Goal: Task Accomplishment & Management: Complete application form

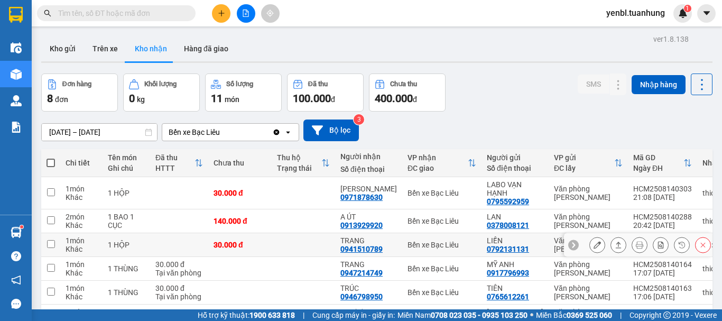
scroll to position [123, 0]
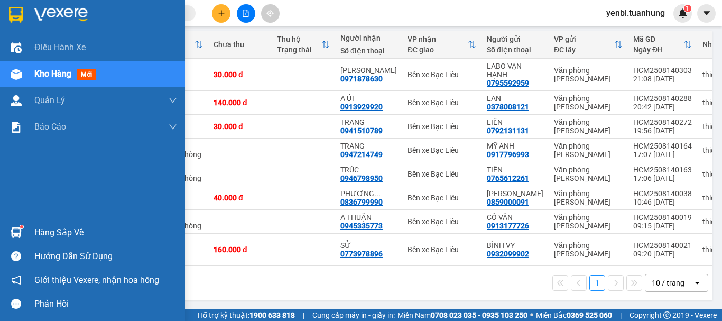
click at [17, 228] on img at bounding box center [16, 232] width 11 height 11
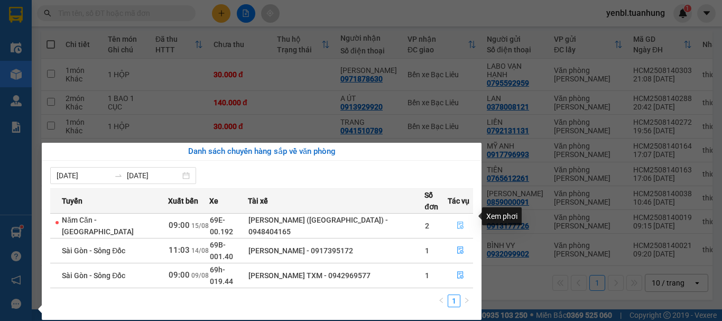
click at [458, 222] on icon "file-done" at bounding box center [460, 225] width 6 height 7
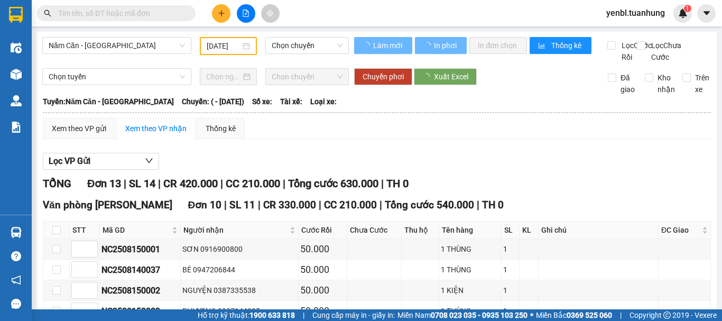
type input "[DATE]"
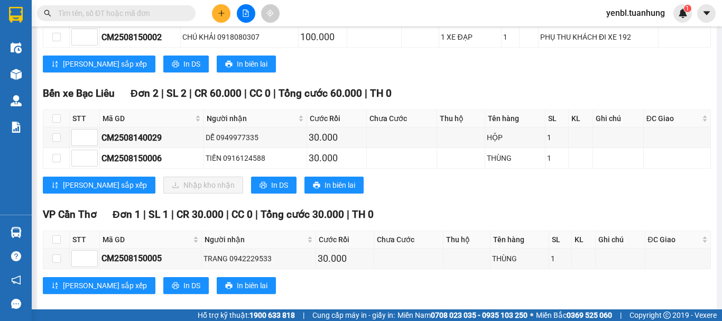
scroll to position [423, 0]
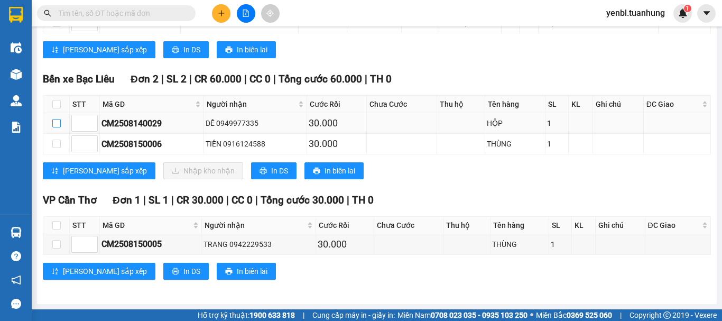
click at [59, 119] on input "checkbox" at bounding box center [56, 123] width 8 height 8
checkbox input "true"
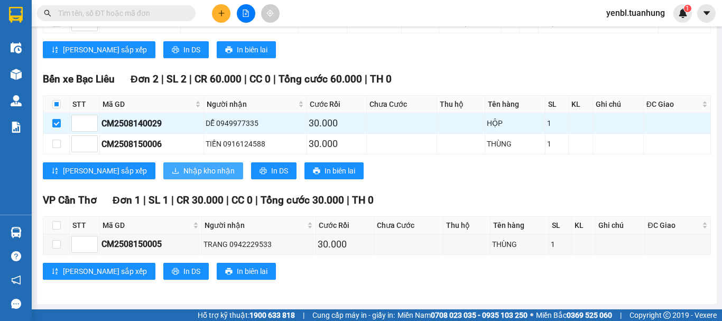
click at [183, 170] on span "Nhập kho nhận" at bounding box center [208, 171] width 51 height 12
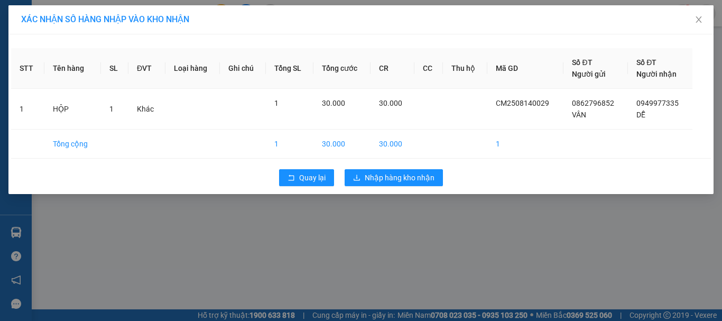
click at [372, 231] on div "XÁC NHẬN SỐ HÀNG NHẬP VÀO KHO NHẬN STT Tên hàng SL ĐVT Loại hàng Ghi chú Tổng S…" at bounding box center [361, 160] width 722 height 321
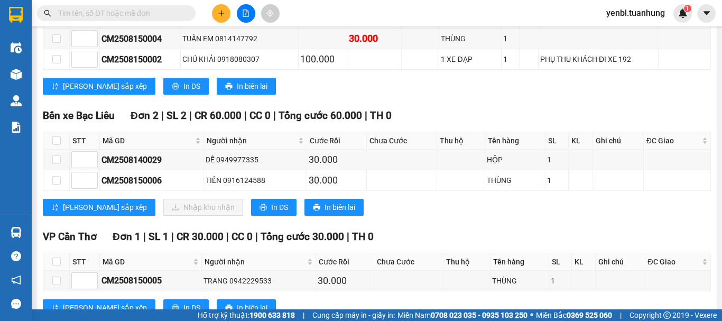
scroll to position [423, 0]
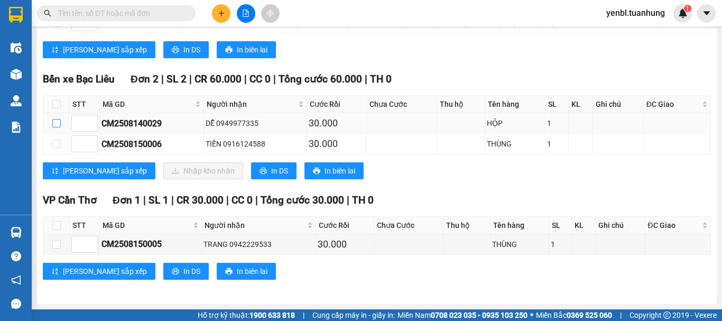
click at [59, 119] on input "checkbox" at bounding box center [56, 123] width 8 height 8
checkbox input "true"
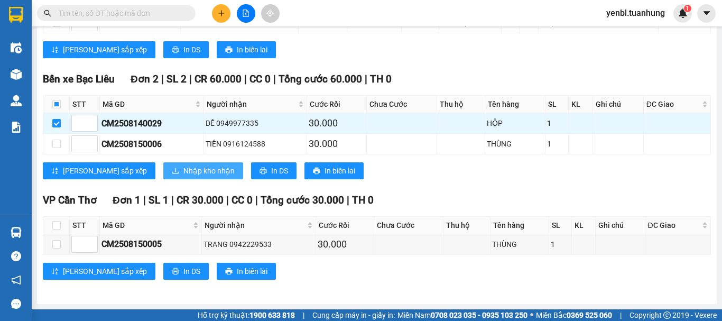
click at [183, 172] on span "Nhập kho nhận" at bounding box center [208, 171] width 51 height 12
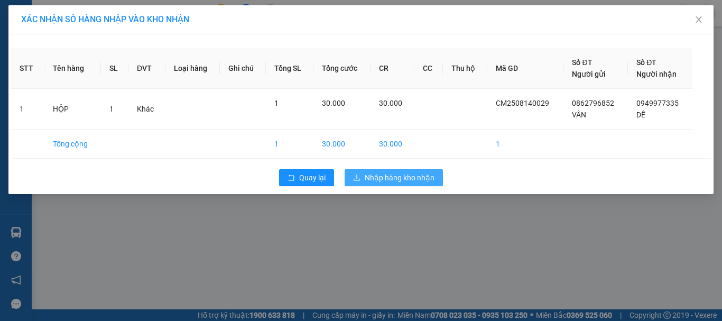
click at [385, 179] on span "Nhập hàng kho nhận" at bounding box center [400, 178] width 70 height 12
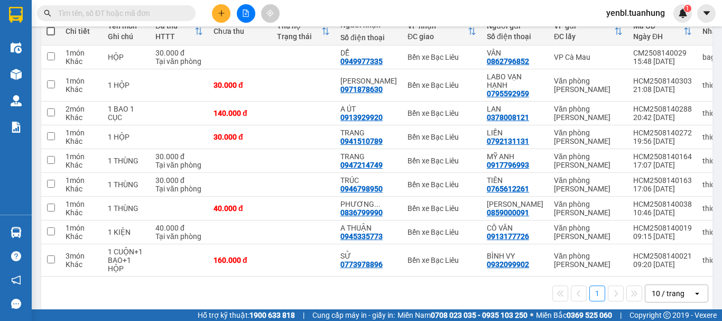
scroll to position [146, 0]
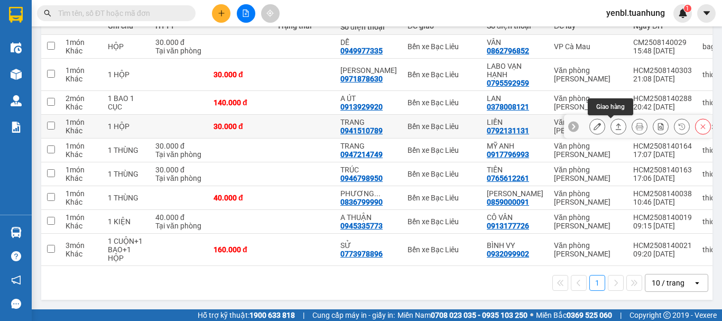
click at [616, 123] on icon at bounding box center [619, 126] width 6 height 6
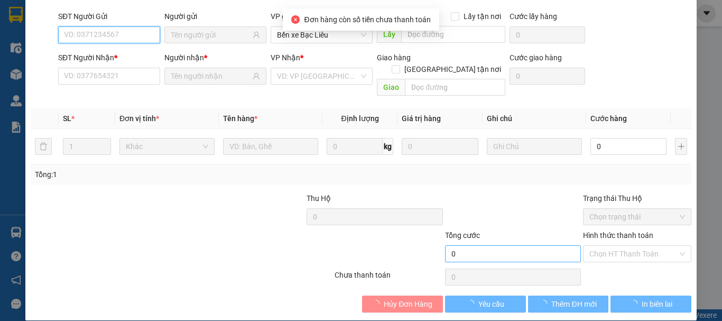
scroll to position [72, 0]
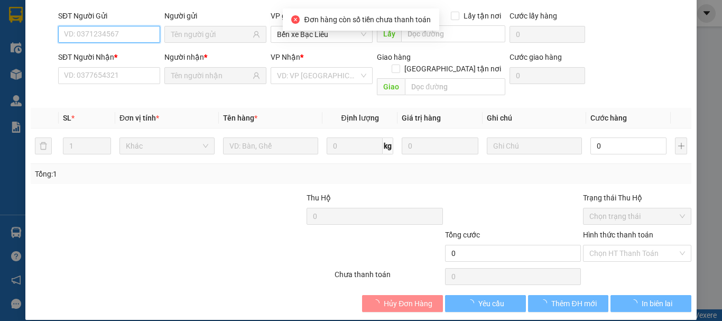
type input "0792131131"
type input "LIỀN"
type input "0941510789"
type input "TRANG"
type input "30.000"
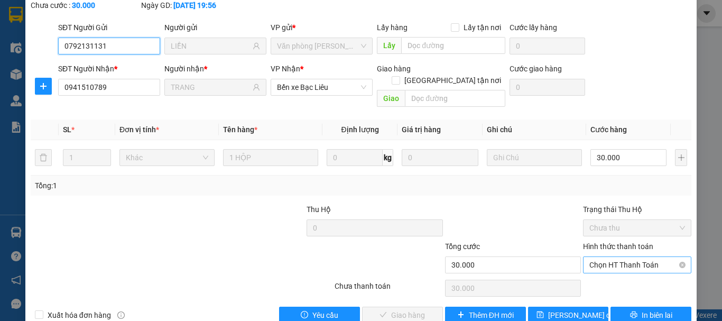
click at [623, 257] on span "Chọn HT Thanh Toán" at bounding box center [637, 265] width 96 height 16
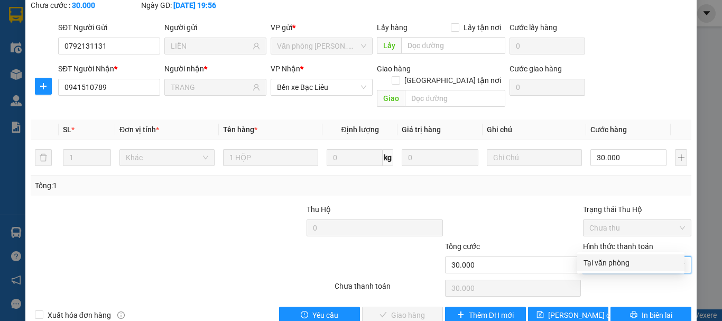
click at [617, 265] on div "Tại văn phòng" at bounding box center [630, 263] width 95 height 12
type input "0"
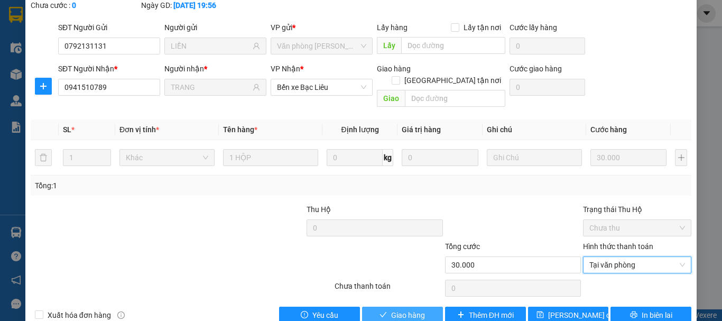
click at [411, 309] on span "Giao hàng" at bounding box center [408, 315] width 34 height 12
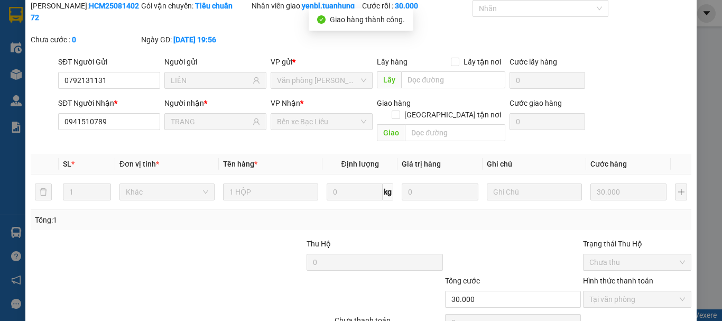
scroll to position [20, 0]
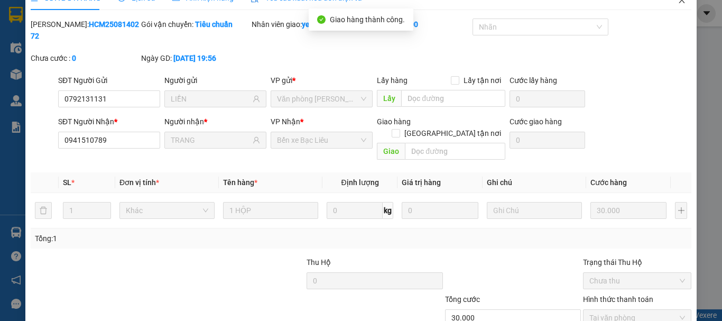
click at [675, 10] on span "Close" at bounding box center [682, 1] width 30 height 30
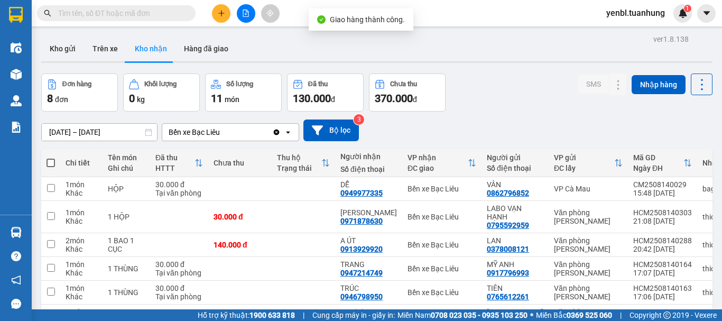
scroll to position [53, 0]
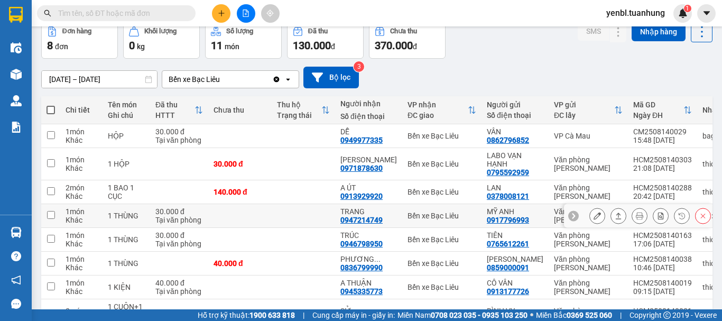
click at [615, 219] on icon at bounding box center [618, 215] width 7 height 7
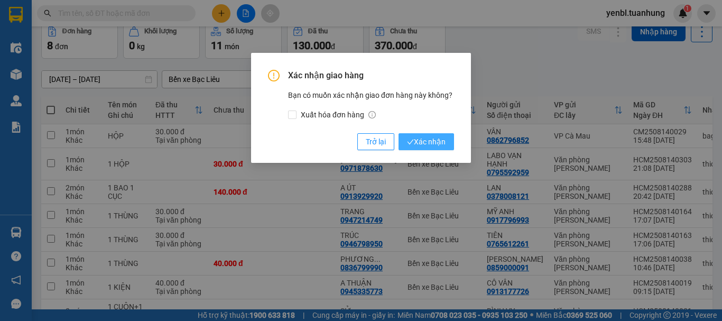
click at [445, 138] on button "Xác nhận" at bounding box center [425, 141] width 55 height 17
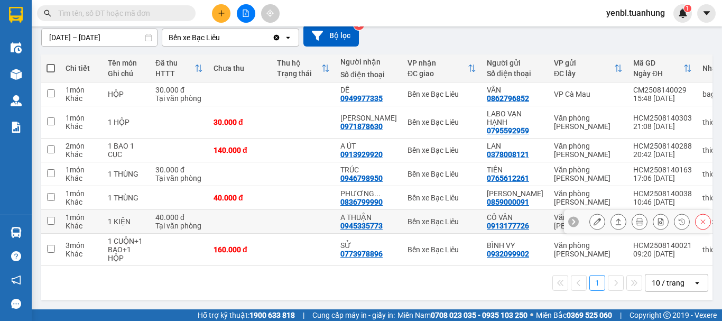
scroll to position [0, 0]
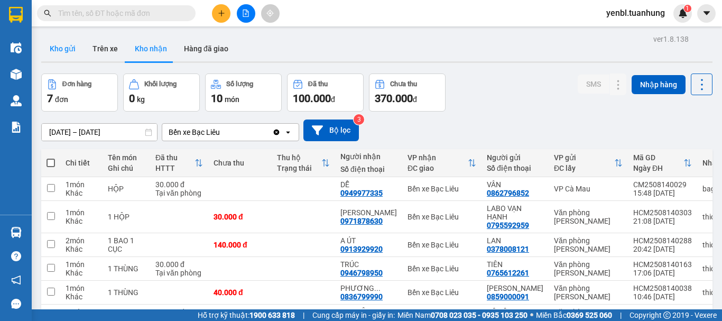
drag, startPoint x: 53, startPoint y: 48, endPoint x: 58, endPoint y: 67, distance: 20.0
click at [53, 47] on button "Kho gửi" at bounding box center [62, 48] width 43 height 25
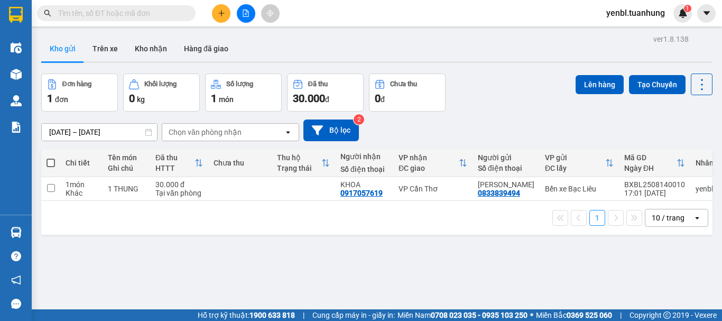
click at [293, 175] on th "Thu hộ Trạng thái" at bounding box center [303, 163] width 63 height 28
click at [330, 163] on th "Thu hộ Trạng thái" at bounding box center [303, 163] width 63 height 28
click at [316, 187] on td at bounding box center [303, 189] width 63 height 24
checkbox input "true"
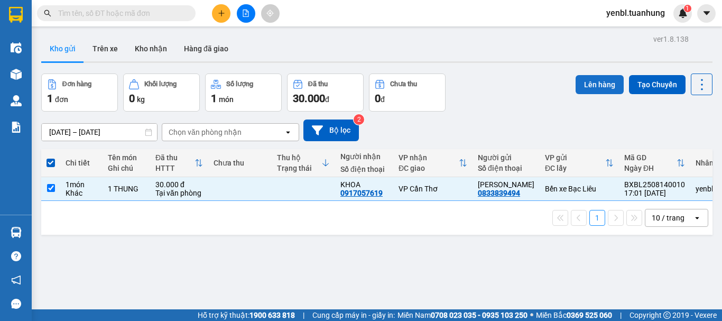
click at [600, 89] on button "Lên hàng" at bounding box center [600, 84] width 48 height 19
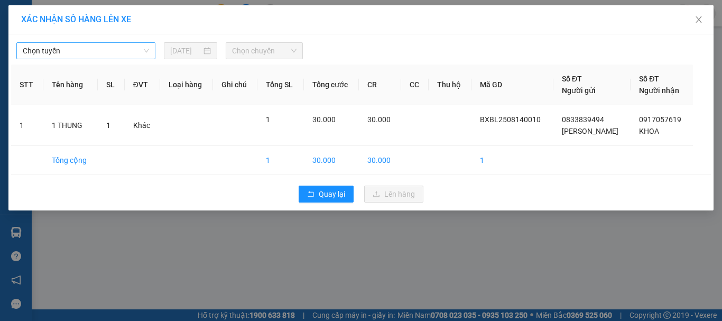
click at [110, 47] on span "Chọn tuyến" at bounding box center [86, 51] width 126 height 16
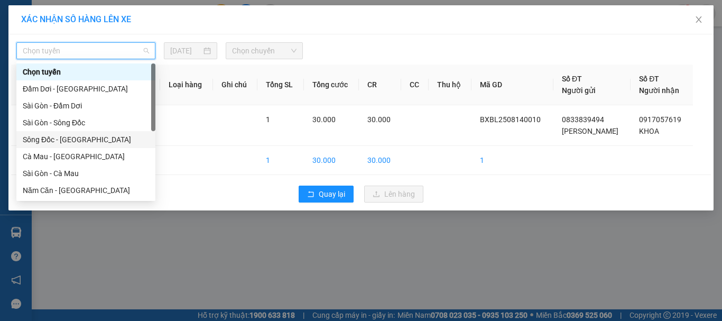
click at [73, 133] on div "Sông Đốc - [GEOGRAPHIC_DATA]" at bounding box center [85, 139] width 139 height 17
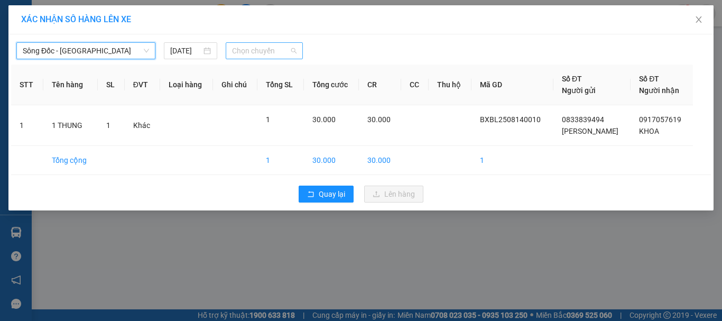
click at [281, 49] on span "Chọn chuyến" at bounding box center [264, 51] width 65 height 16
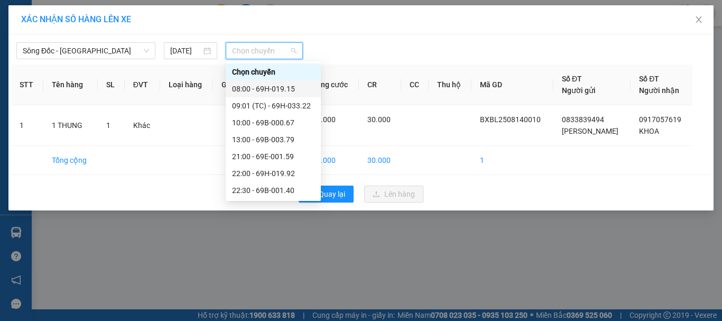
click at [300, 86] on div "08:00 - 69H-019.15" at bounding box center [273, 89] width 82 height 12
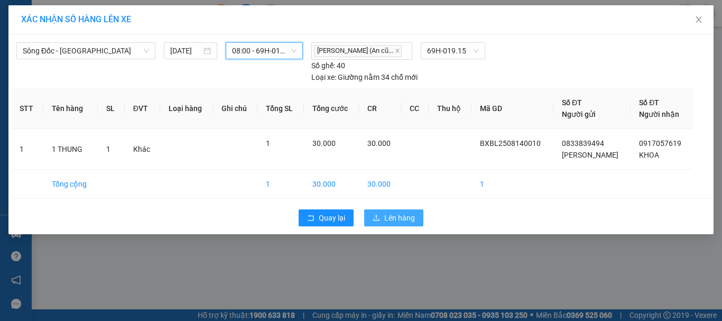
click at [398, 216] on span "Lên hàng" at bounding box center [399, 218] width 31 height 12
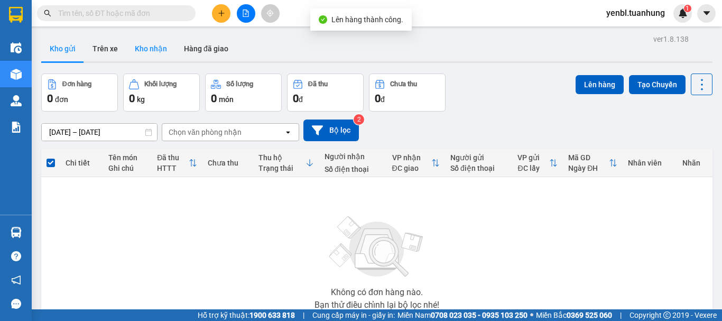
click at [160, 43] on button "Kho nhận" at bounding box center [150, 48] width 49 height 25
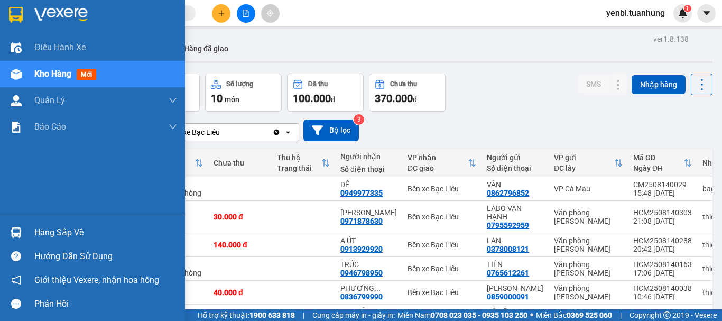
click at [71, 225] on div "Hàng sắp về" at bounding box center [105, 233] width 143 height 16
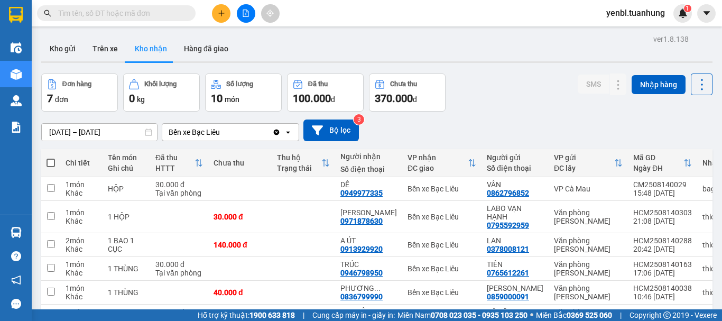
click at [480, 95] on section "Kết quả tìm kiếm ( 0 ) Bộ lọc No Data yenbl.tuanhung 1 Điều hành xe Kho hàng mớ…" at bounding box center [361, 160] width 722 height 321
click at [75, 56] on button "Kho gửi" at bounding box center [62, 48] width 43 height 25
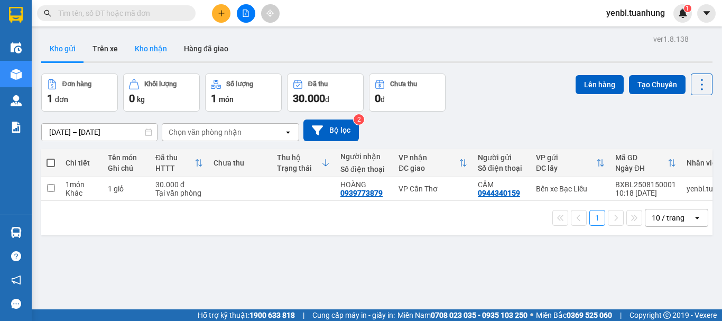
click at [169, 51] on button "Kho nhận" at bounding box center [150, 48] width 49 height 25
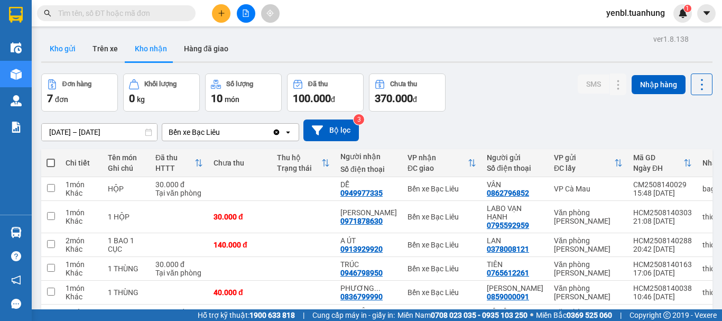
click at [61, 54] on button "Kho gửi" at bounding box center [62, 48] width 43 height 25
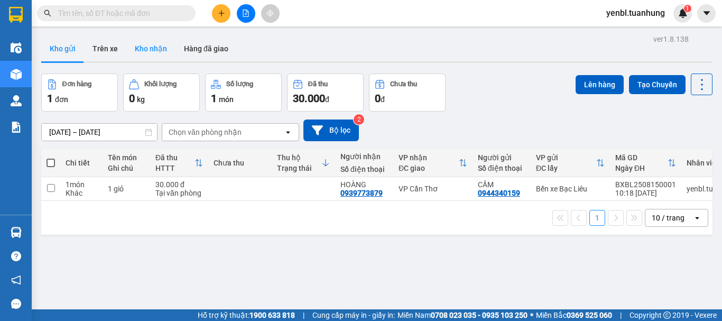
click at [165, 53] on button "Kho nhận" at bounding box center [150, 48] width 49 height 25
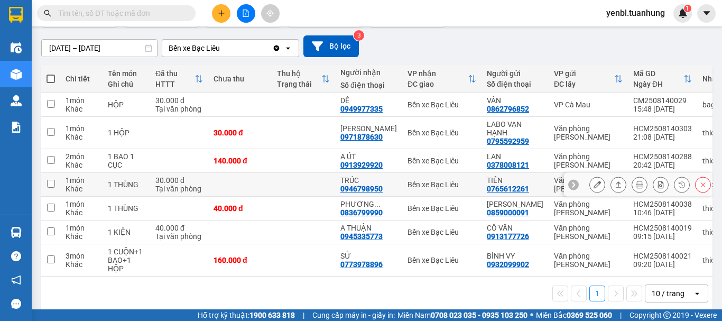
scroll to position [99, 0]
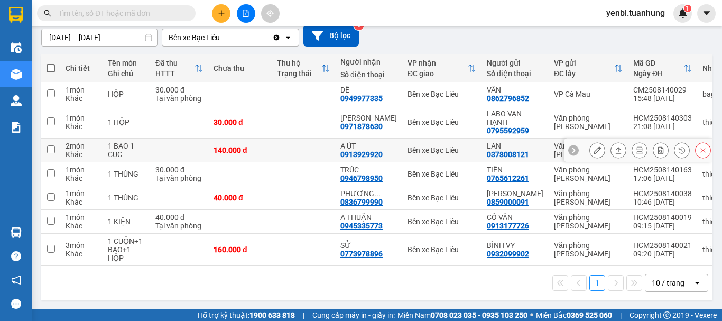
click at [615, 146] on icon at bounding box center [618, 149] width 7 height 7
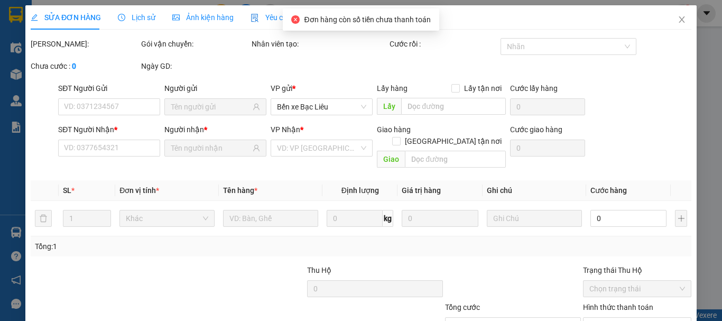
type input "0378008121"
type input "LAN"
type input "0913929920"
type input "A ÚT"
type input "140.000"
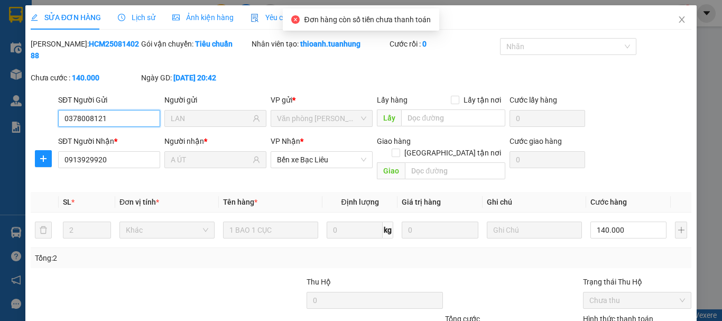
scroll to position [72, 0]
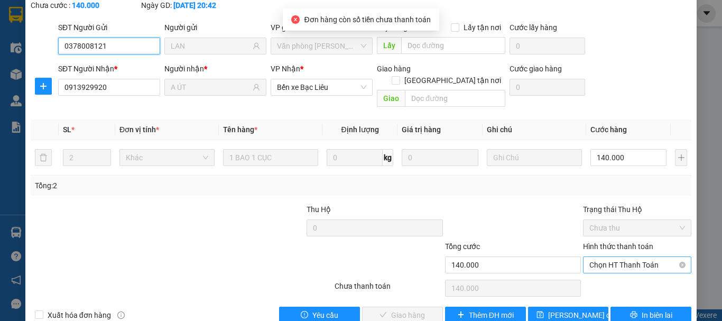
click at [600, 257] on span "Chọn HT Thanh Toán" at bounding box center [637, 265] width 96 height 16
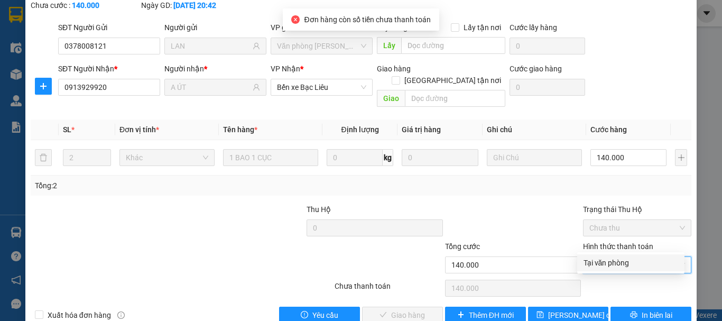
click at [601, 261] on div "Tại văn phòng" at bounding box center [630, 263] width 95 height 12
type input "0"
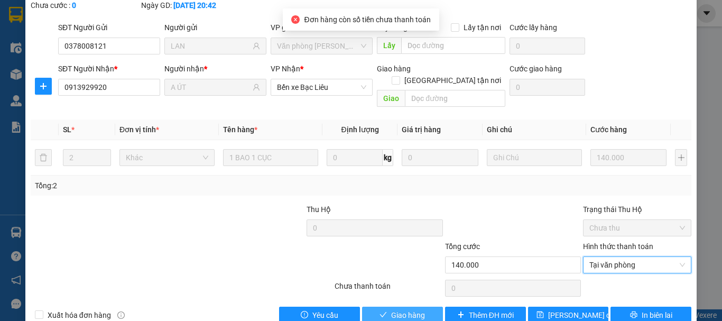
drag, startPoint x: 406, startPoint y: 292, endPoint x: 462, endPoint y: 258, distance: 66.2
click at [409, 309] on span "Giao hàng" at bounding box center [408, 315] width 34 height 12
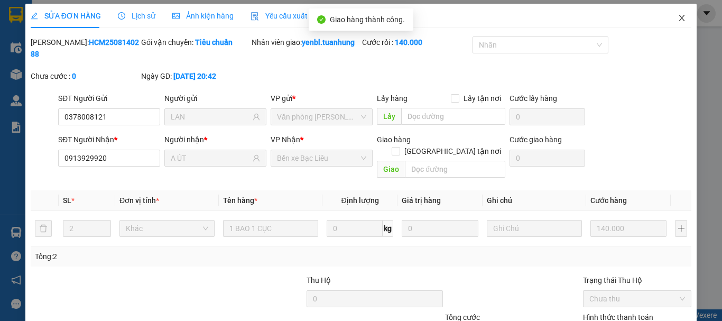
scroll to position [0, 0]
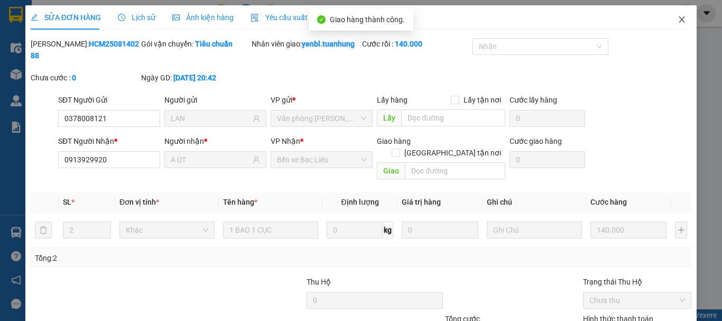
click at [667, 26] on span "Close" at bounding box center [682, 20] width 30 height 30
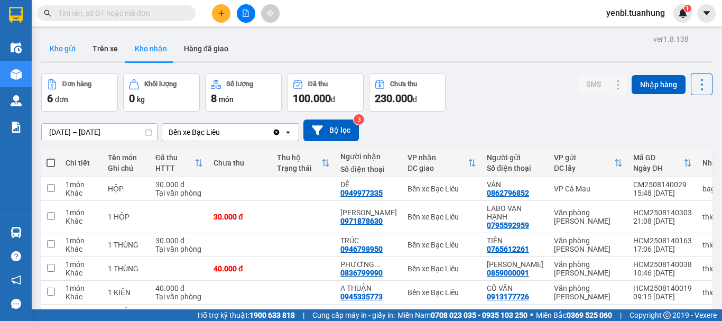
click at [48, 59] on button "Kho gửi" at bounding box center [62, 48] width 43 height 25
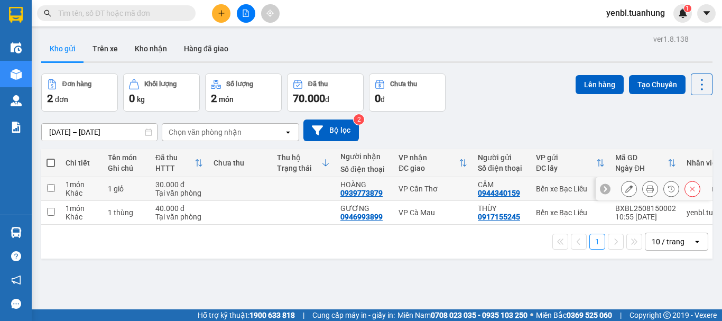
click at [297, 187] on td at bounding box center [303, 189] width 63 height 24
checkbox input "true"
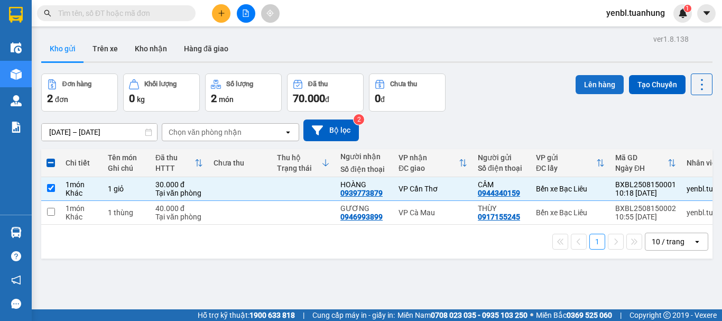
click at [580, 90] on button "Lên hàng" at bounding box center [600, 84] width 48 height 19
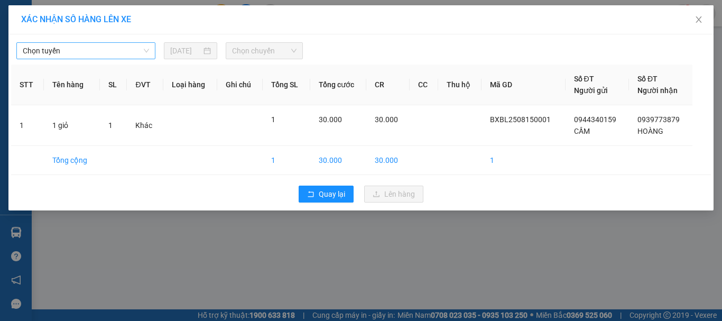
click at [98, 54] on span "Chọn tuyến" at bounding box center [86, 51] width 126 height 16
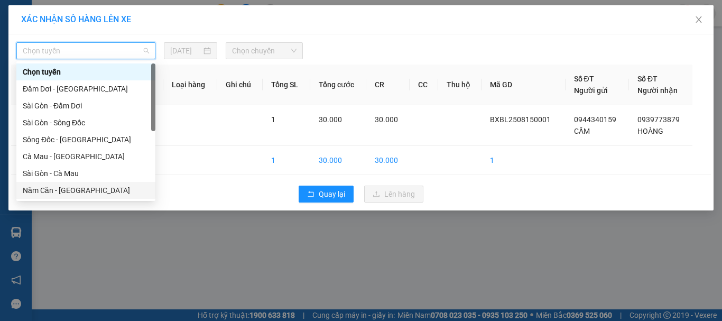
click at [66, 188] on div "Năm Căn - [GEOGRAPHIC_DATA]" at bounding box center [86, 190] width 126 height 12
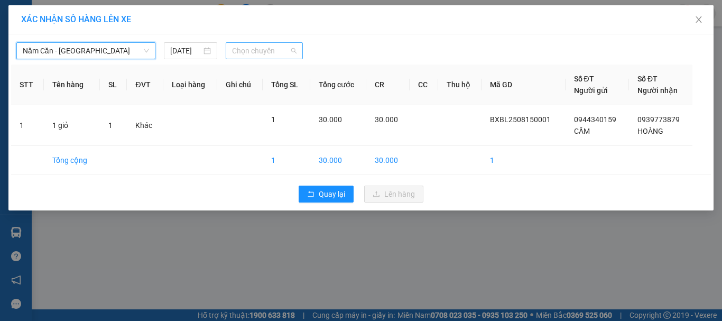
click at [254, 52] on span "Chọn chuyến" at bounding box center [264, 51] width 65 height 16
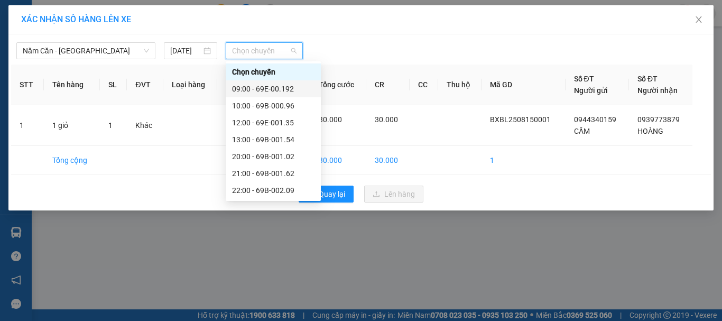
click at [300, 88] on div "09:00 - 69E-00.192" at bounding box center [273, 89] width 82 height 12
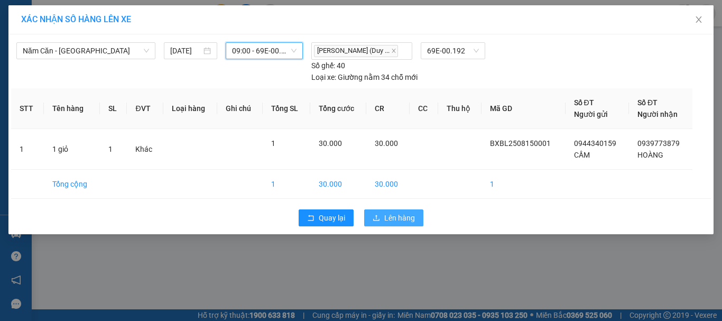
click at [412, 217] on span "Lên hàng" at bounding box center [399, 218] width 31 height 12
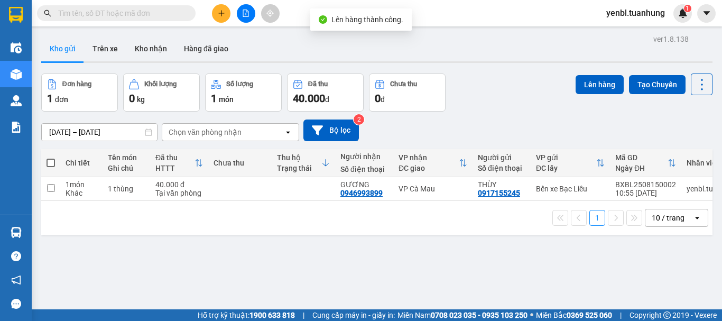
drag, startPoint x: 50, startPoint y: 235, endPoint x: 23, endPoint y: 229, distance: 28.1
click at [50, 235] on div "1 10 / trang open" at bounding box center [376, 218] width 671 height 34
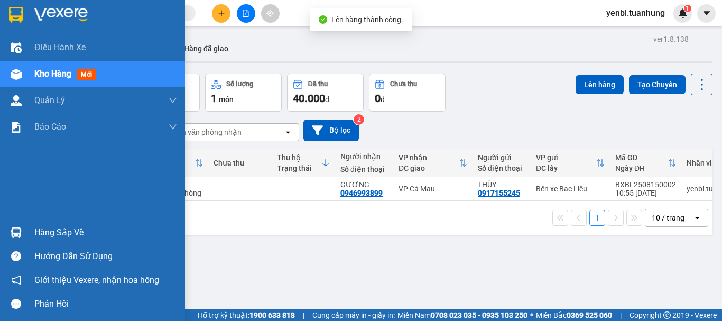
click at [29, 229] on div "Hàng sắp về" at bounding box center [92, 232] width 185 height 24
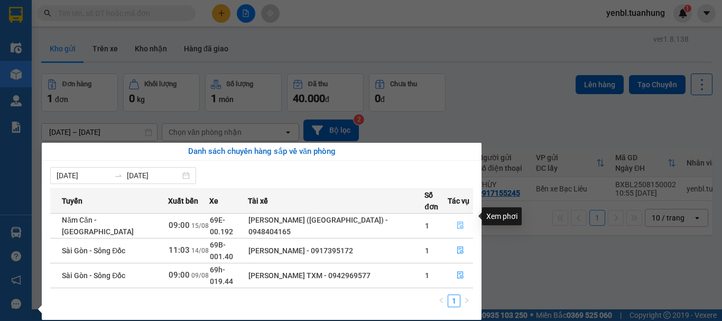
click at [462, 221] on icon "file-done" at bounding box center [460, 224] width 7 height 7
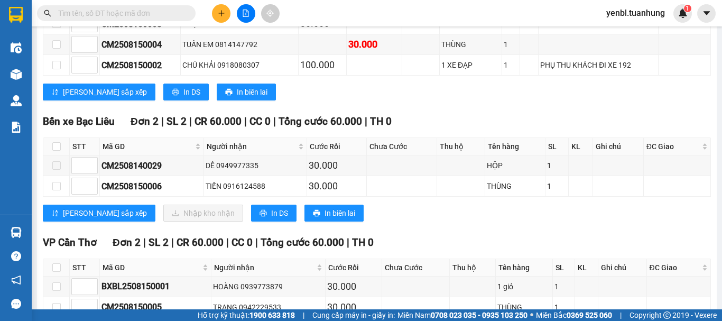
scroll to position [370, 0]
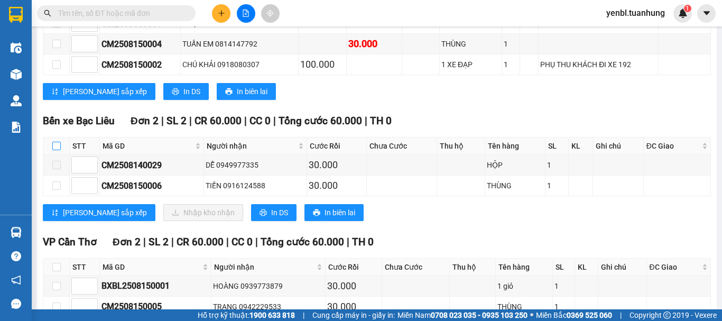
click at [57, 150] on input "checkbox" at bounding box center [56, 146] width 8 height 8
checkbox input "true"
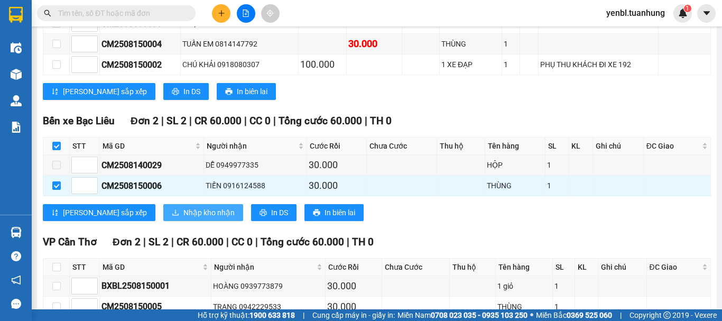
click at [183, 218] on span "Nhập kho nhận" at bounding box center [208, 213] width 51 height 12
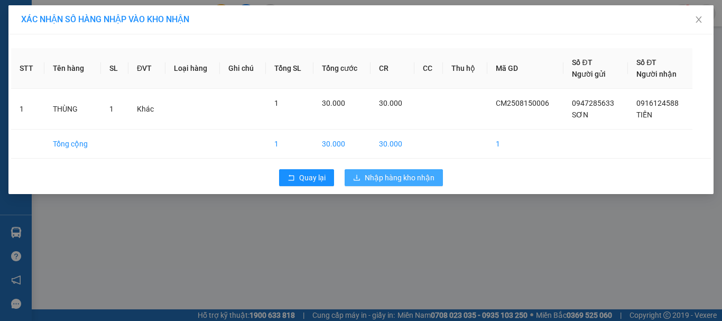
drag, startPoint x: 386, startPoint y: 178, endPoint x: 433, endPoint y: 210, distance: 57.0
click at [386, 179] on span "Nhập hàng kho nhận" at bounding box center [400, 178] width 70 height 12
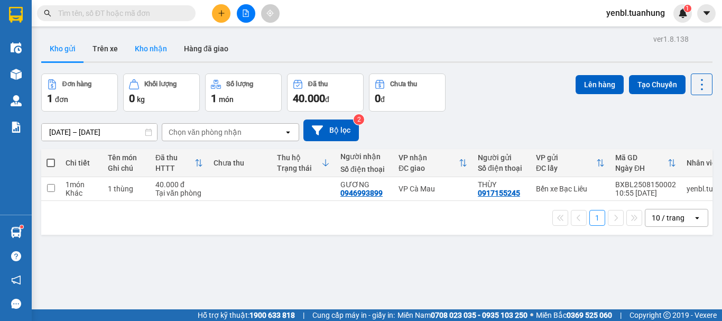
click at [138, 49] on button "Kho nhận" at bounding box center [150, 48] width 49 height 25
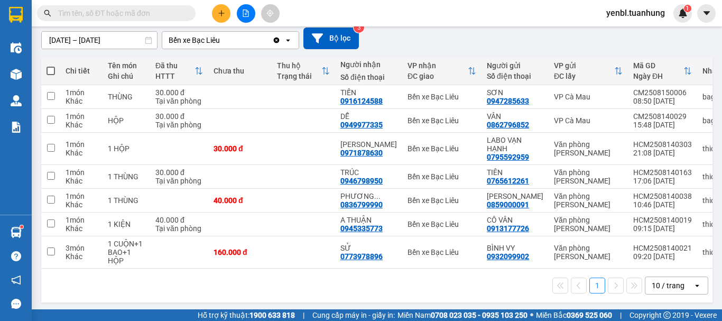
scroll to position [99, 0]
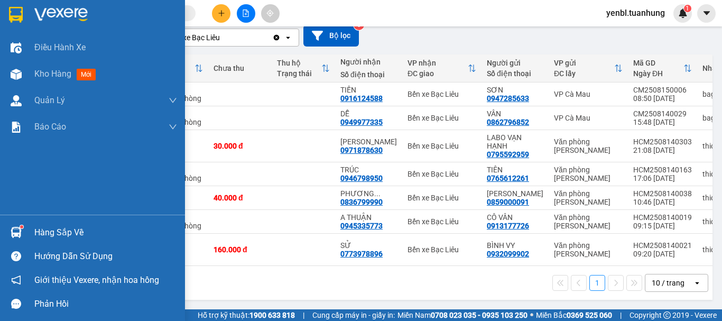
click at [13, 230] on img at bounding box center [16, 232] width 11 height 11
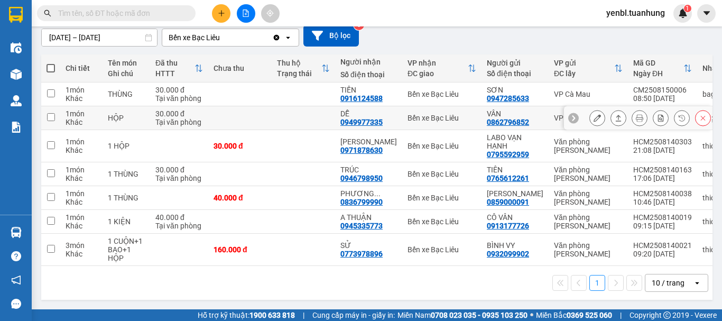
click at [283, 106] on section "Kết quả tìm kiếm ( 0 ) Bộ lọc No Data yenbl.tuanhung 1 Điều hành xe Kho hàng mớ…" at bounding box center [361, 160] width 722 height 321
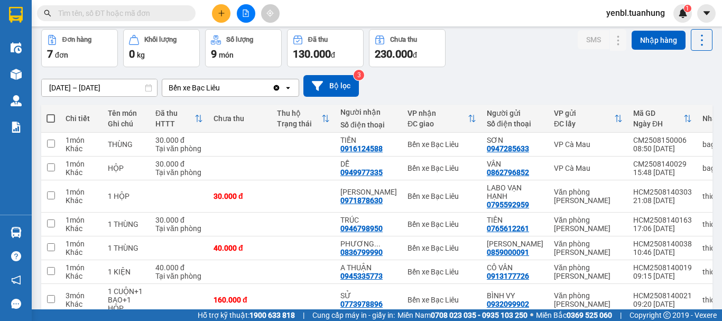
scroll to position [77, 0]
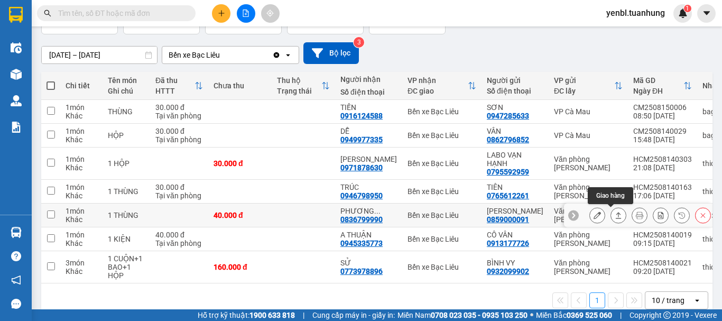
click at [615, 214] on icon at bounding box center [618, 214] width 7 height 7
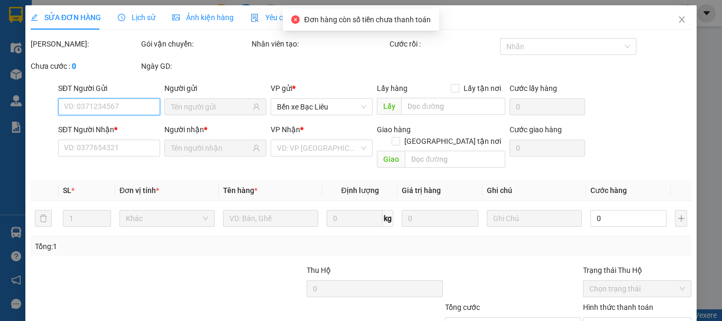
type input "0859000091"
type input "[PERSON_NAME]"
type input "0836799990"
type input "PHƯƠNG BÌNH"
type input "40.000"
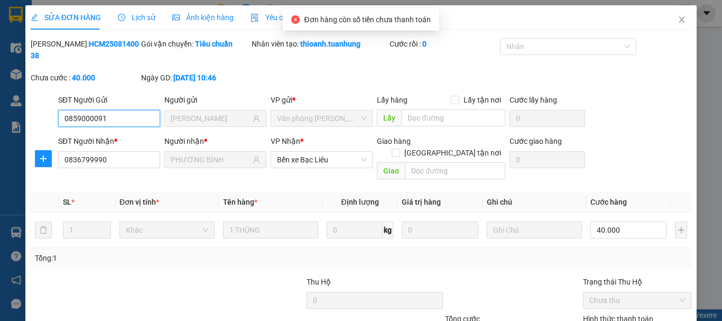
scroll to position [72, 0]
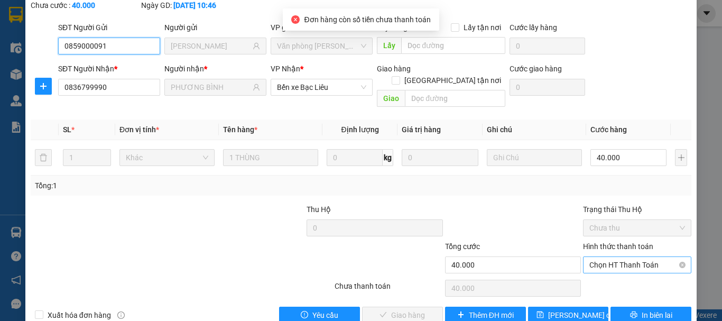
click at [615, 257] on span "Chọn HT Thanh Toán" at bounding box center [637, 265] width 96 height 16
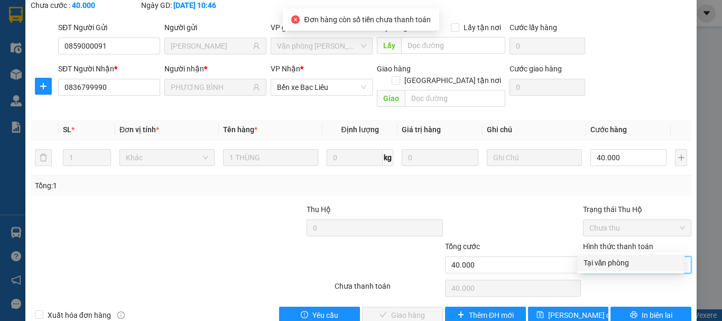
click at [613, 264] on div "Tại văn phòng" at bounding box center [630, 263] width 95 height 12
type input "0"
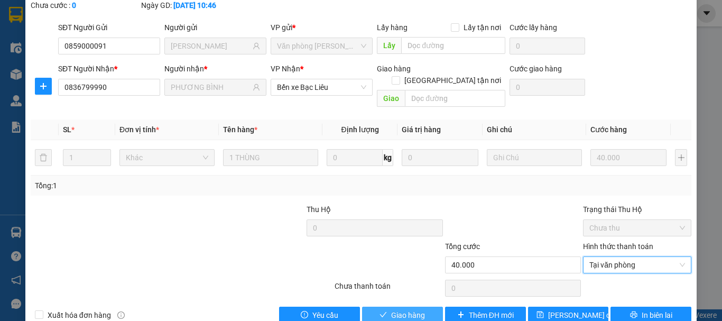
click at [416, 309] on span "Giao hàng" at bounding box center [408, 315] width 34 height 12
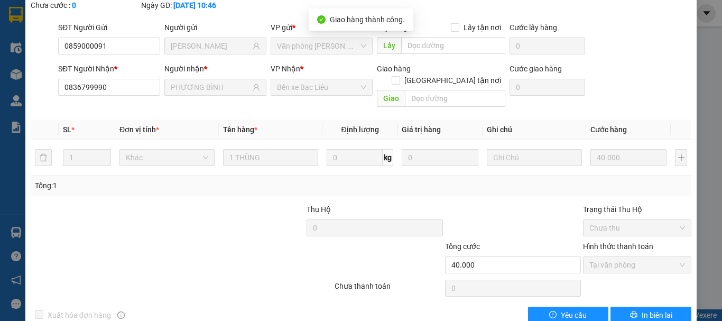
scroll to position [0, 0]
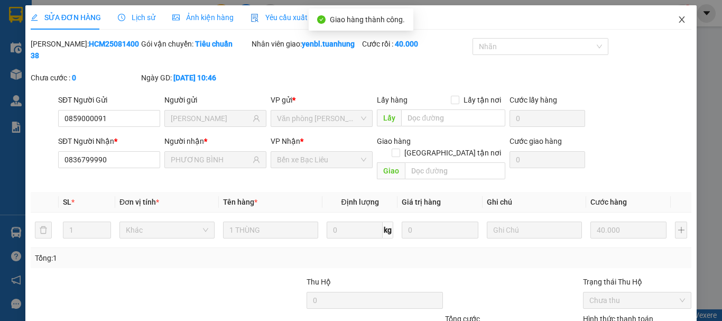
click at [678, 29] on span "Close" at bounding box center [682, 20] width 30 height 30
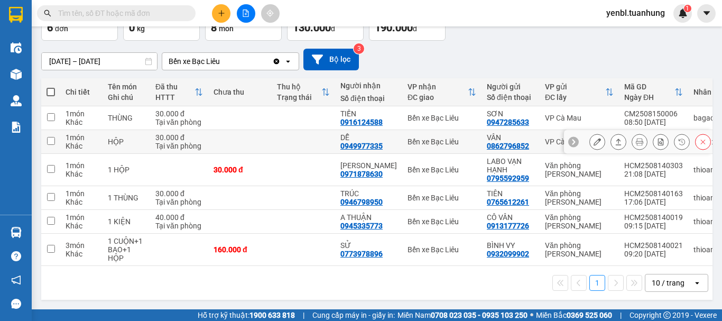
scroll to position [75, 0]
